Goal: Information Seeking & Learning: Learn about a topic

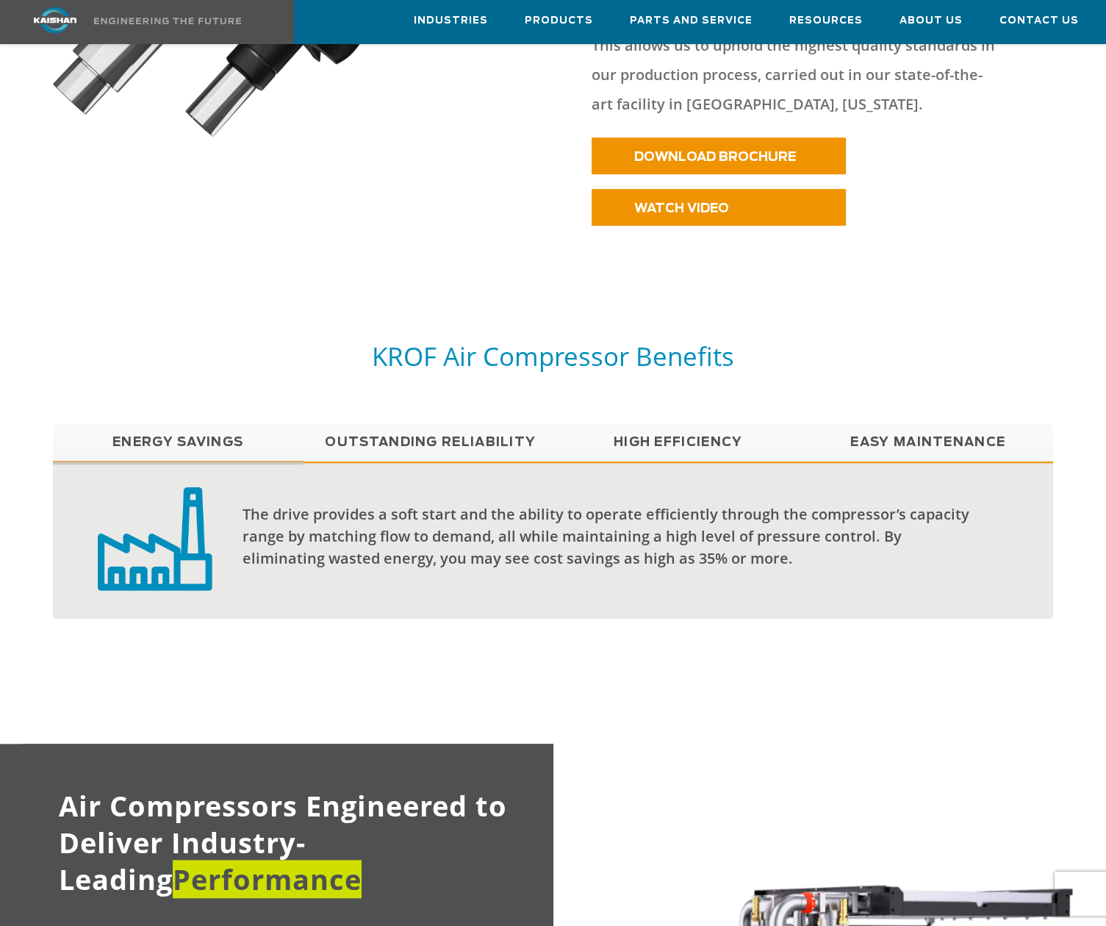
scroll to position [1247, 0]
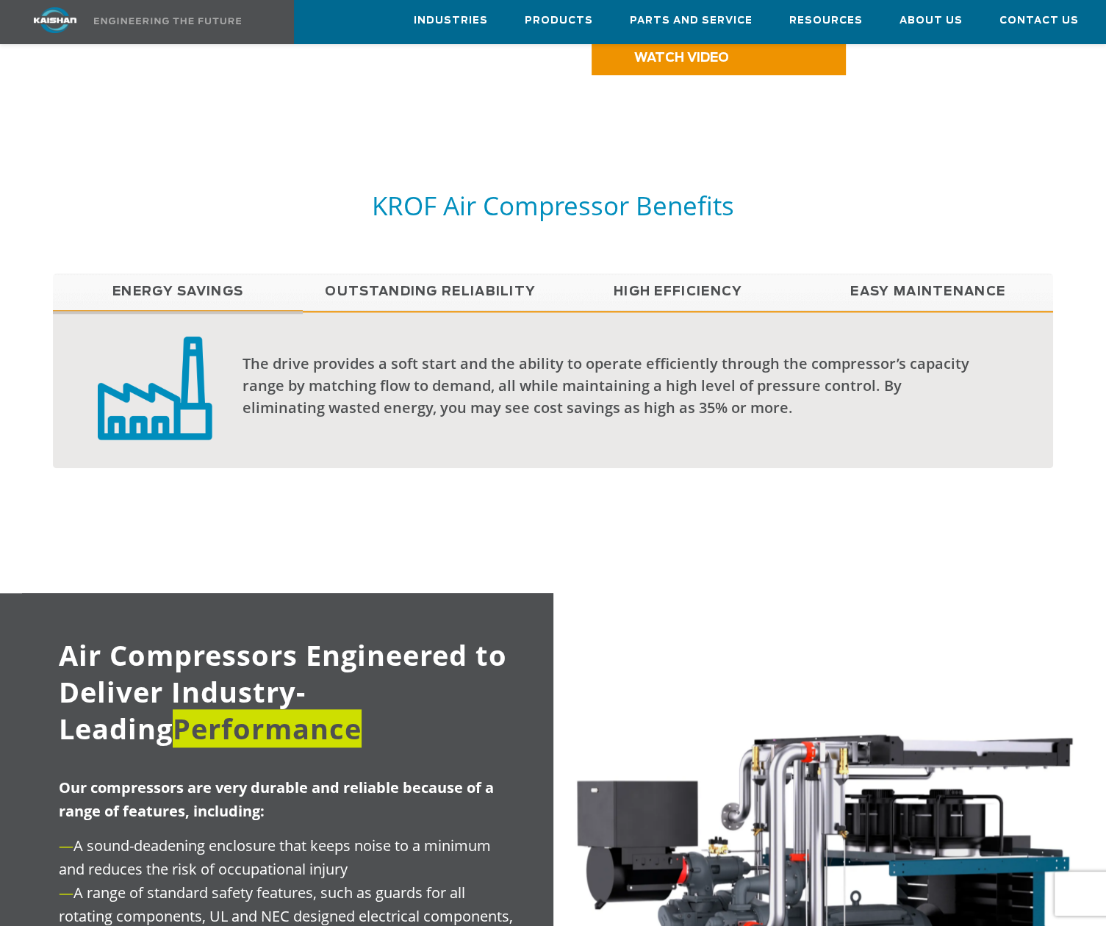
click at [482, 273] on link "Outstanding Reliability" at bounding box center [428, 291] width 250 height 37
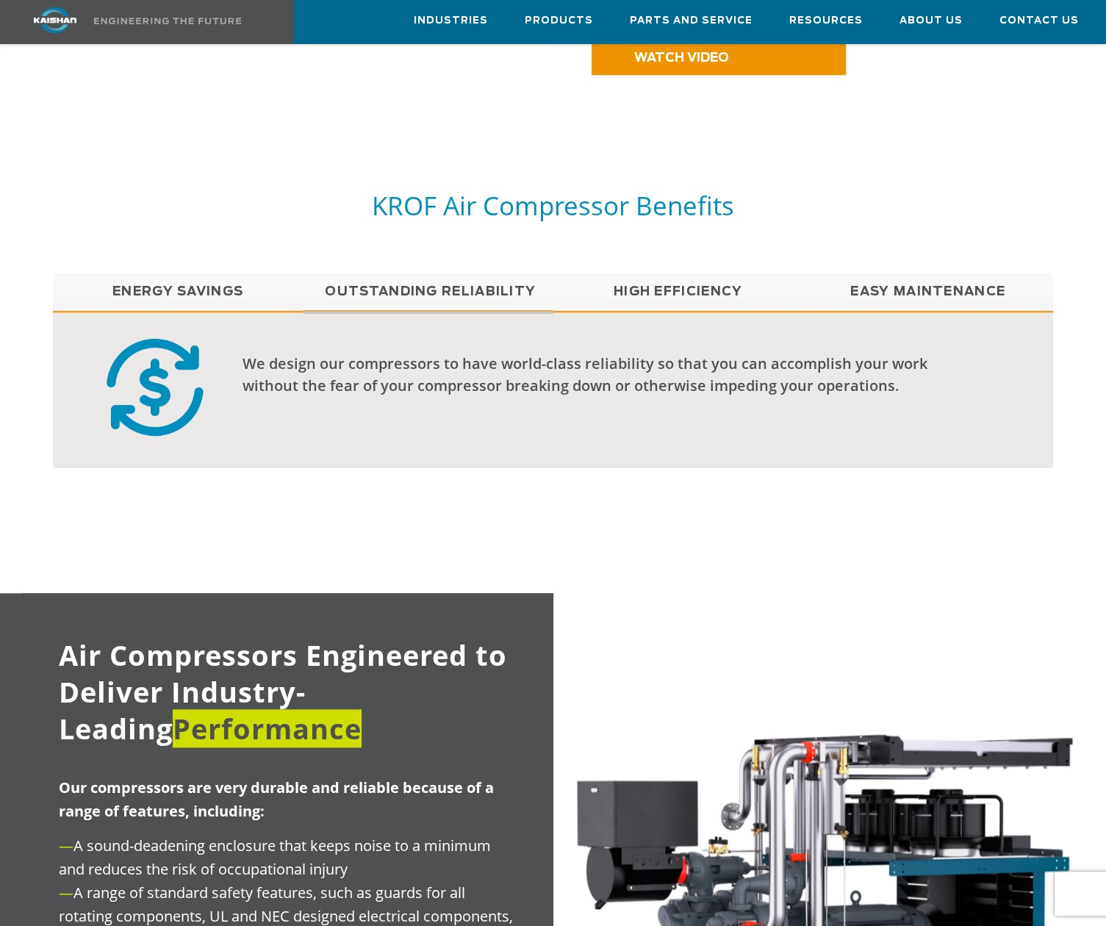
click at [482, 273] on link "Outstanding Reliability" at bounding box center [428, 291] width 250 height 37
click at [659, 273] on link "High Efficiency" at bounding box center [679, 291] width 250 height 37
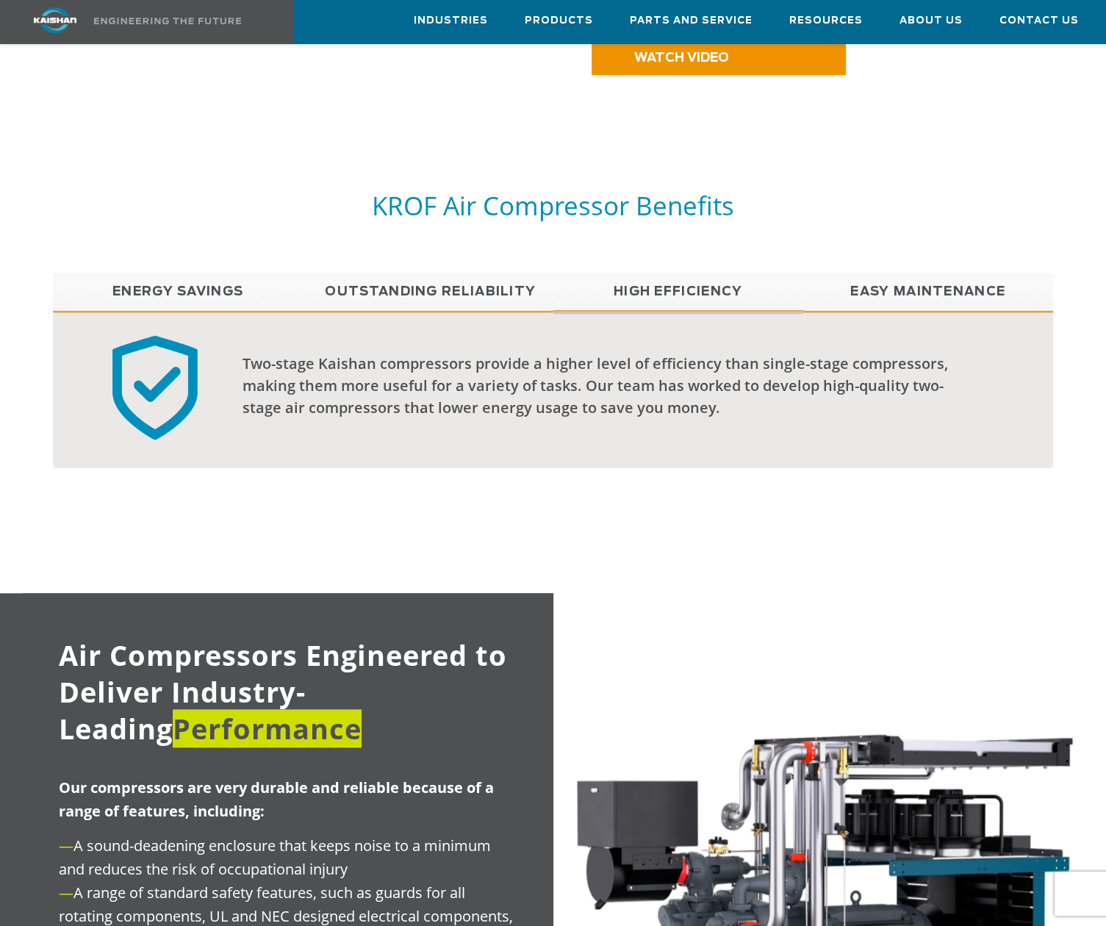
click at [889, 273] on link "Easy Maintenance" at bounding box center [928, 291] width 250 height 37
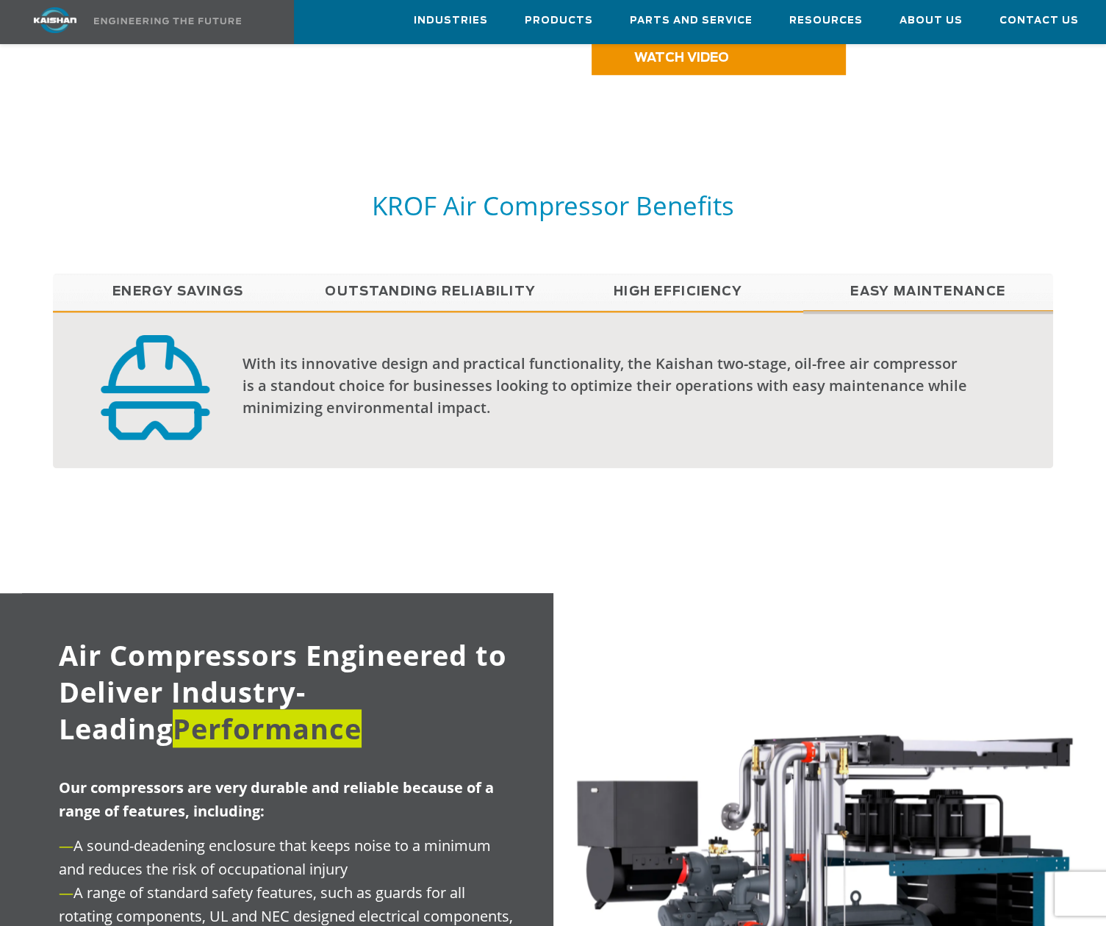
click at [568, 273] on link "High Efficiency" at bounding box center [679, 291] width 250 height 37
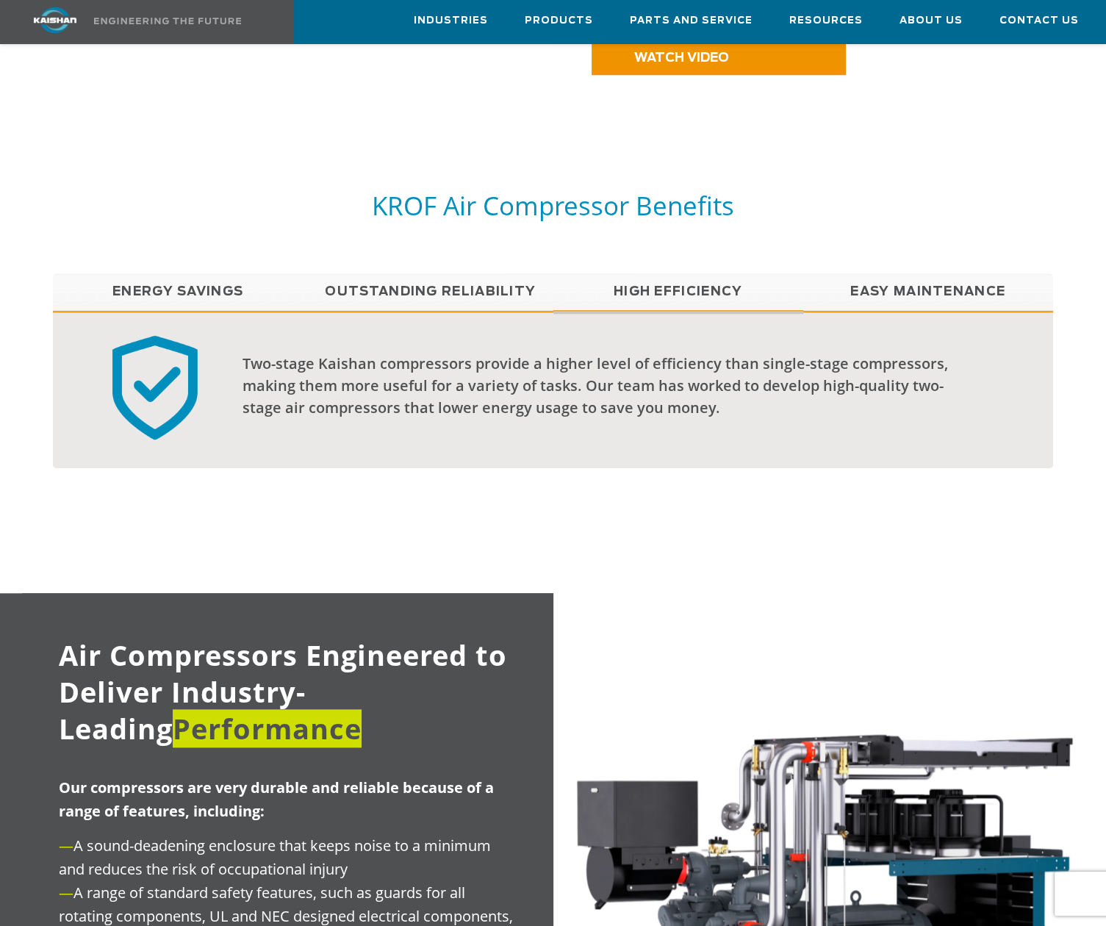
click at [411, 273] on link "Outstanding Reliability" at bounding box center [428, 291] width 250 height 37
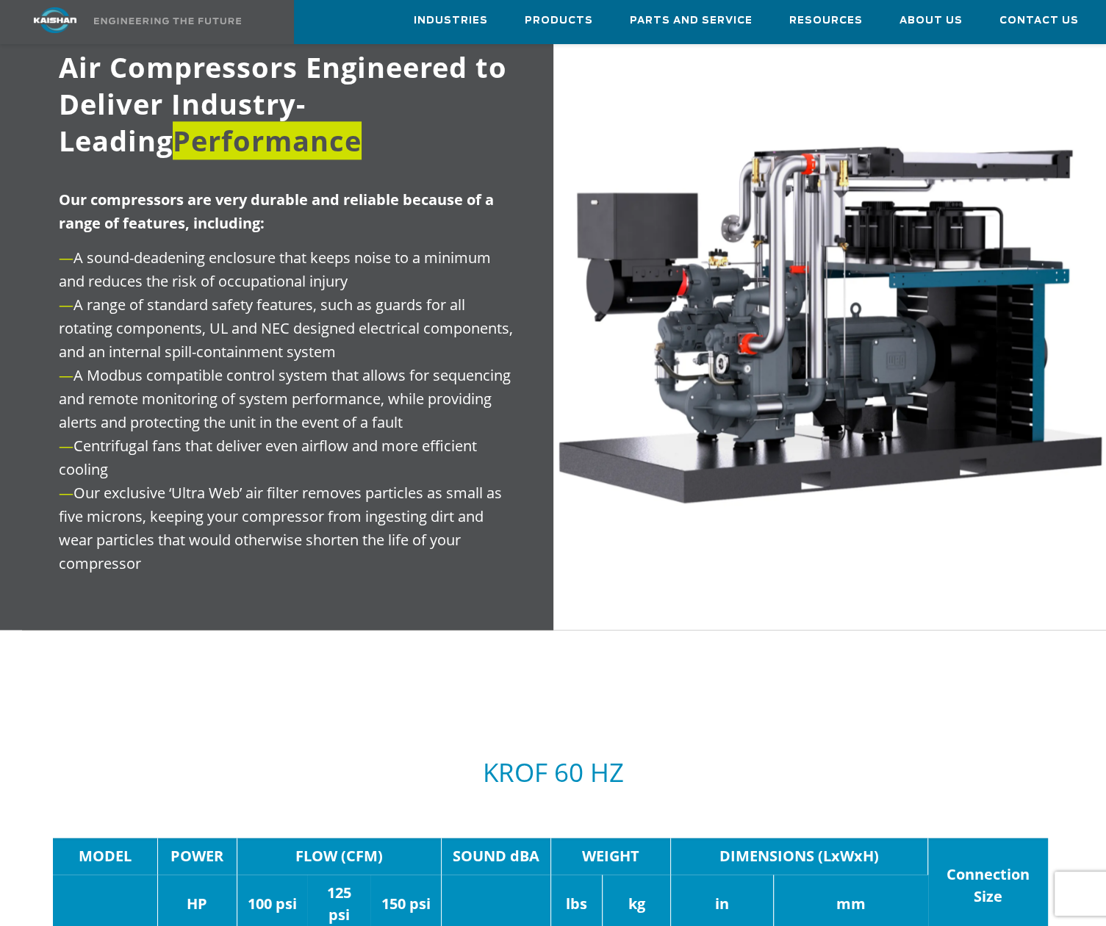
scroll to position [1761, 0]
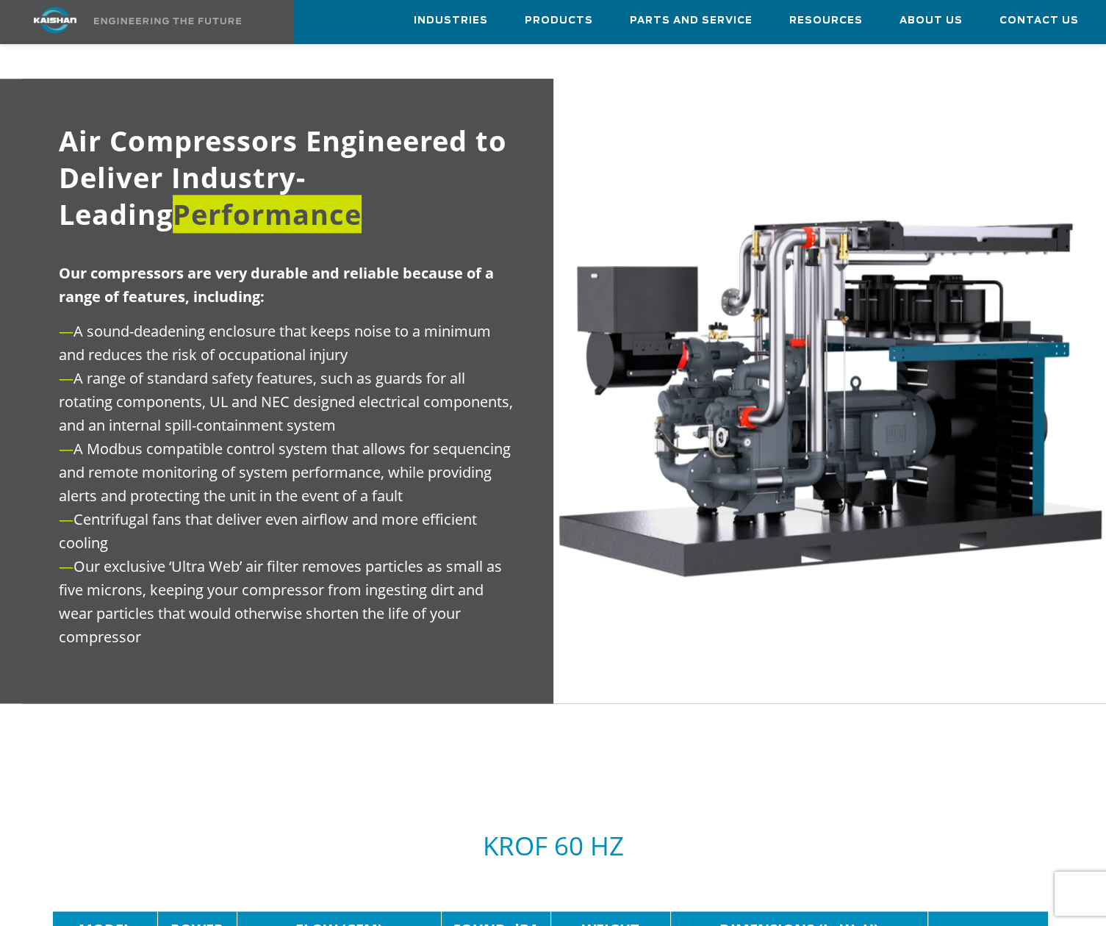
click at [473, 196] on h4 "Air Compressors Engineered to Deliver Industry-Leading Performance" at bounding box center [287, 177] width 531 height 110
click at [173, 195] on span "Performance" at bounding box center [267, 214] width 189 height 38
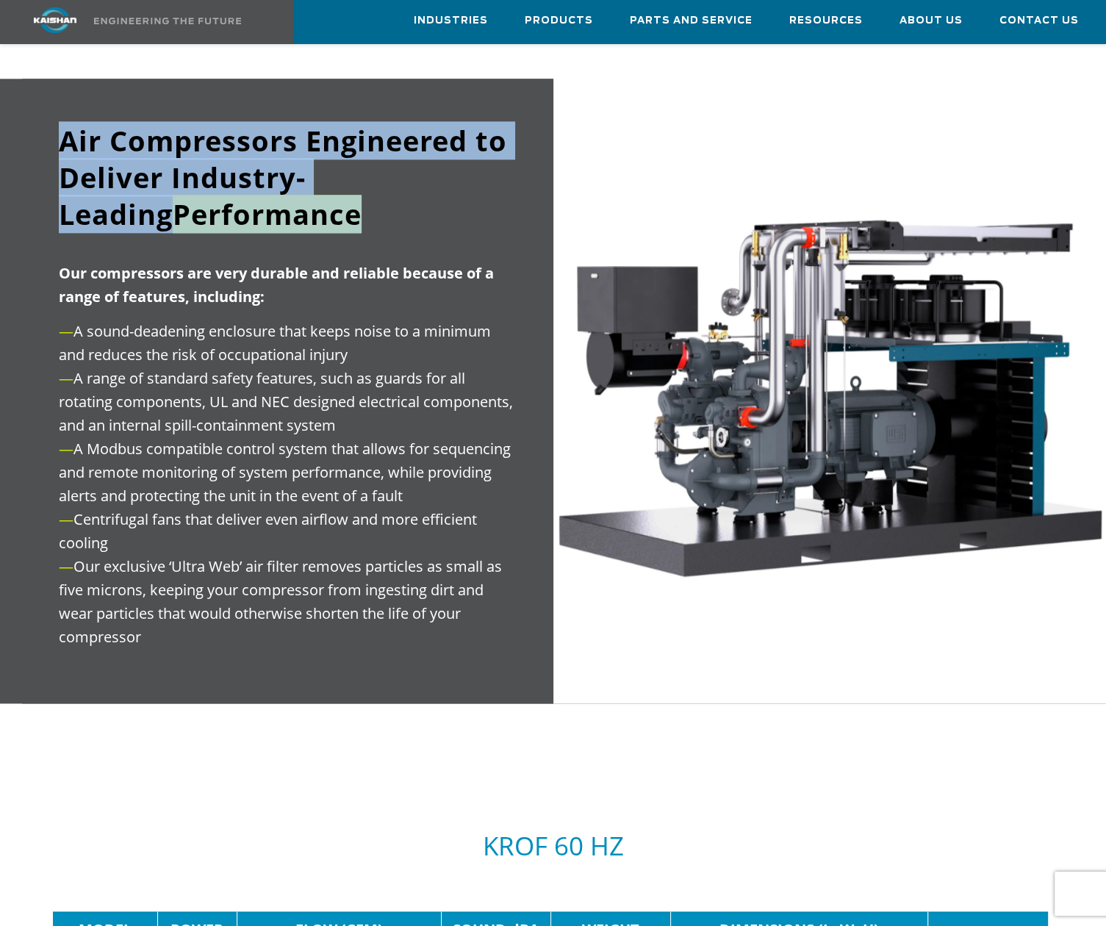
click at [173, 195] on span "Performance" at bounding box center [267, 214] width 189 height 38
click at [295, 179] on h4 "Air Compressors Engineered to Deliver Industry-Leading Performance" at bounding box center [287, 177] width 531 height 110
click at [320, 158] on span "Air Compressors Engineered to Deliver Industry-Leading Performance" at bounding box center [283, 177] width 448 height 112
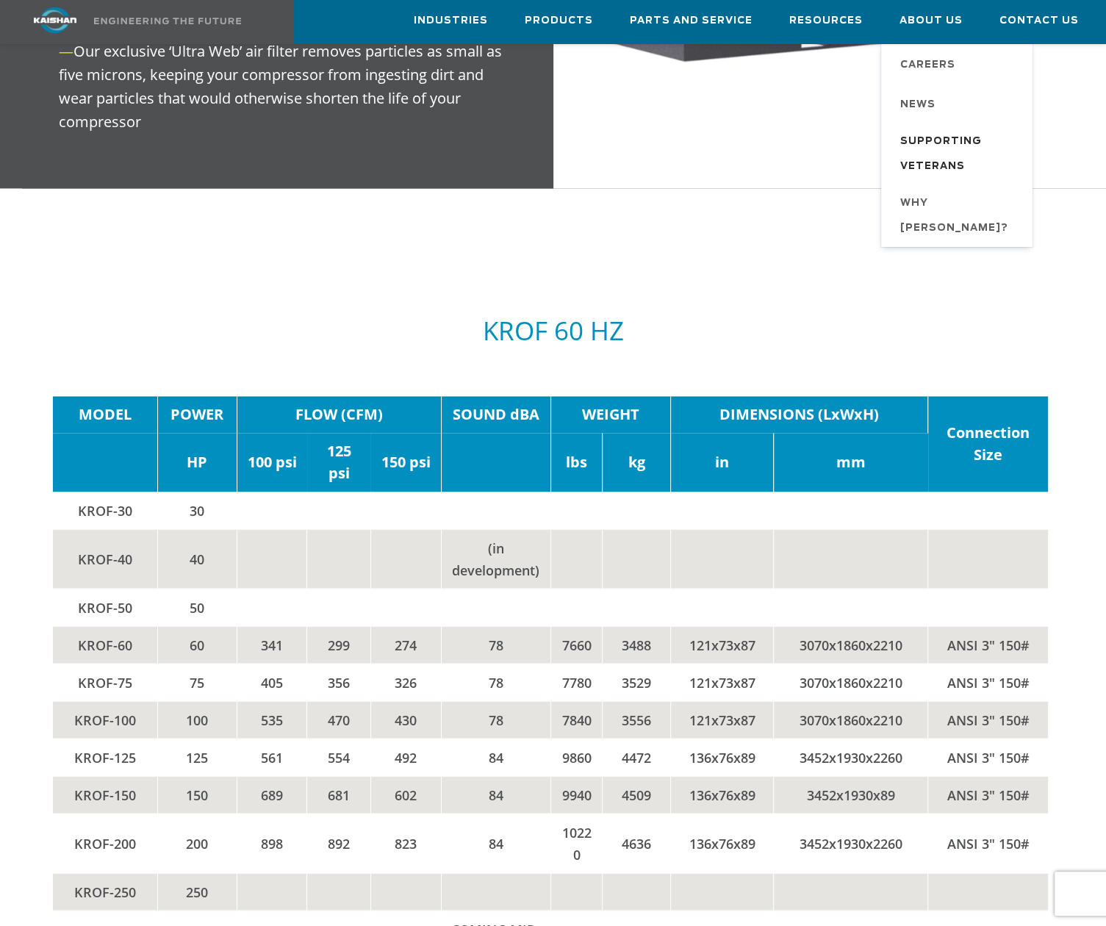
scroll to position [2279, 0]
